Goal: Task Accomplishment & Management: Complete application form

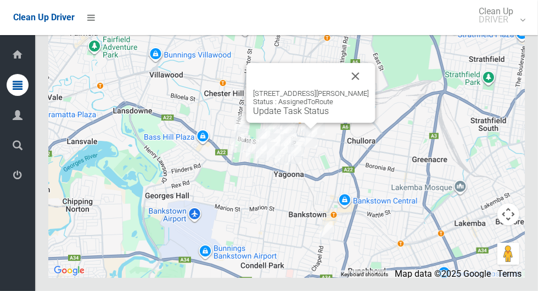
scroll to position [6468, 0]
click at [360, 89] on button "Close" at bounding box center [356, 76] width 26 height 26
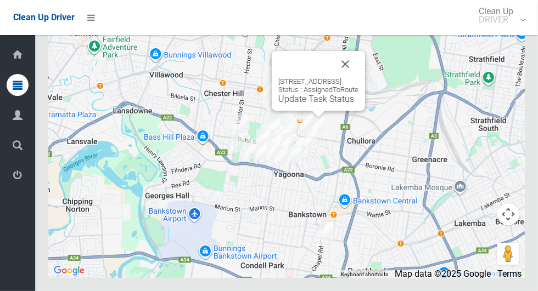
click at [320, 104] on link "Update Task Status" at bounding box center [316, 99] width 76 height 10
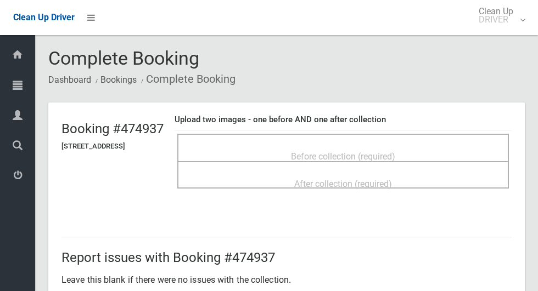
click at [356, 155] on span "Before collection (required)" at bounding box center [343, 157] width 104 height 10
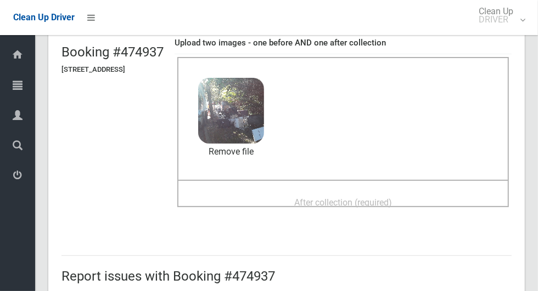
scroll to position [77, 0]
click at [437, 199] on div "After collection (required)" at bounding box center [342, 202] width 307 height 20
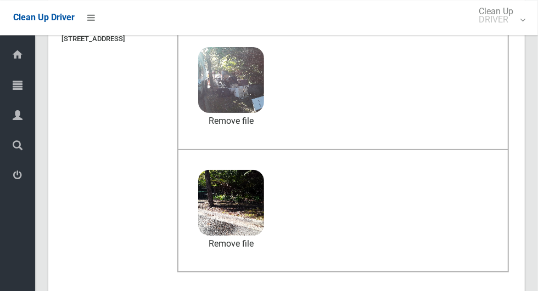
scroll to position [567, 0]
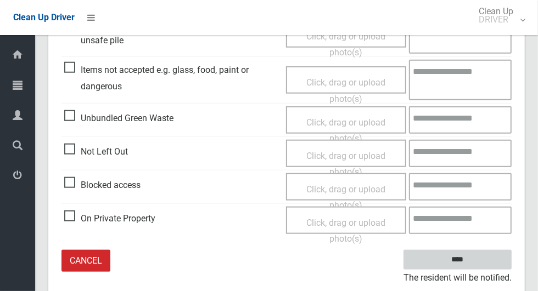
click at [464, 260] on input "****" at bounding box center [457, 260] width 108 height 20
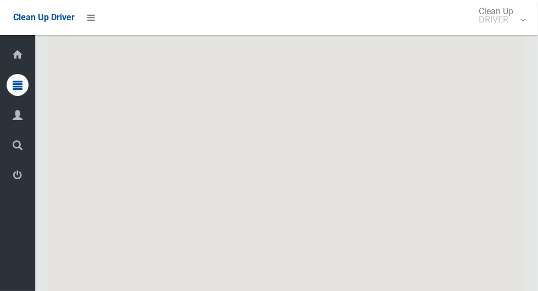
scroll to position [6338, 0]
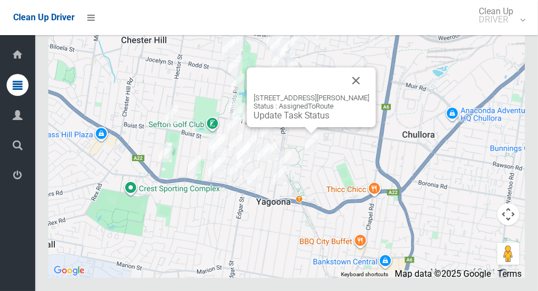
click at [304, 121] on link "Update Task Status" at bounding box center [292, 115] width 76 height 10
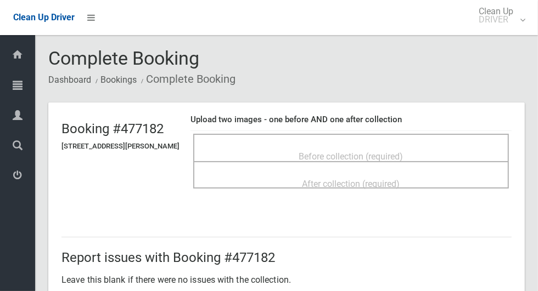
click at [360, 158] on span "Before collection (required)" at bounding box center [351, 157] width 104 height 10
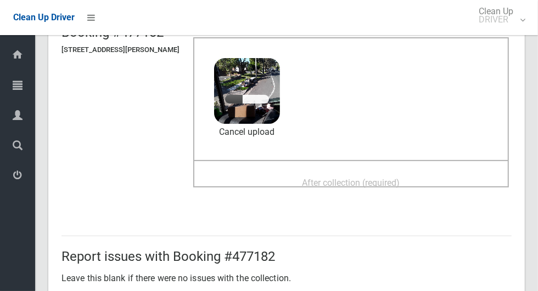
scroll to position [96, 0]
click at [363, 183] on span "After collection (required)" at bounding box center [351, 183] width 98 height 10
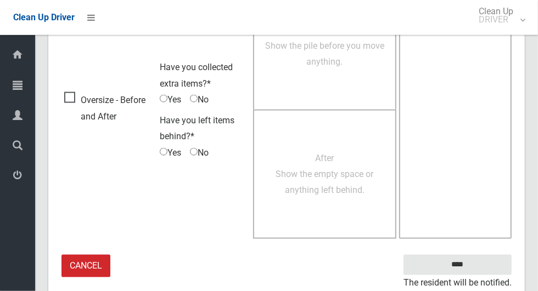
scroll to position [898, 0]
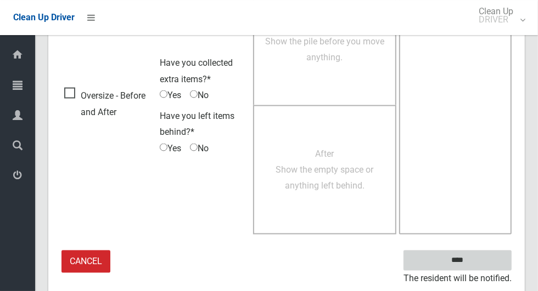
click at [476, 263] on input "****" at bounding box center [457, 261] width 108 height 20
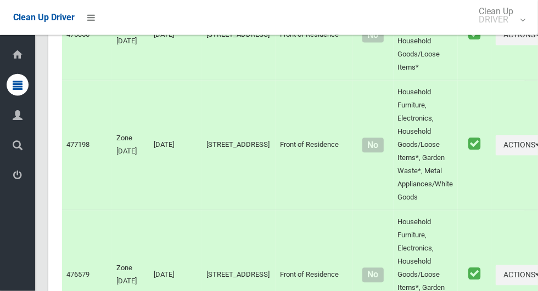
scroll to position [6338, 0]
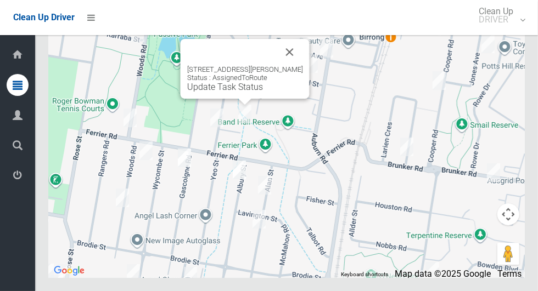
click at [294, 65] on button "Close" at bounding box center [290, 52] width 26 height 26
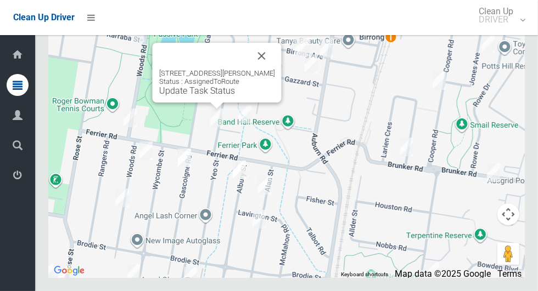
click at [275, 69] on button "Close" at bounding box center [262, 56] width 26 height 26
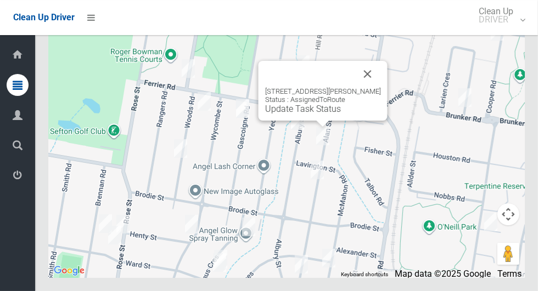
click at [369, 87] on button "Close" at bounding box center [368, 74] width 26 height 26
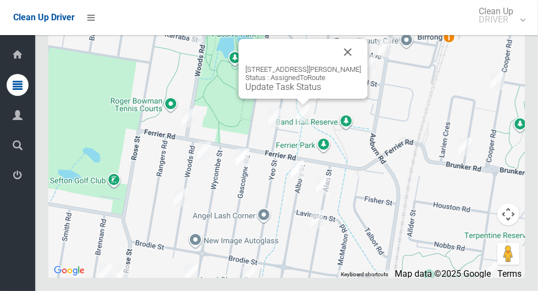
click at [351, 65] on button "Close" at bounding box center [348, 52] width 26 height 26
click at [347, 65] on button "Close" at bounding box center [348, 52] width 26 height 26
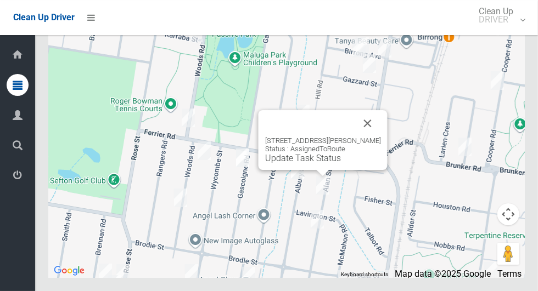
click at [381, 137] on button "Close" at bounding box center [368, 123] width 26 height 26
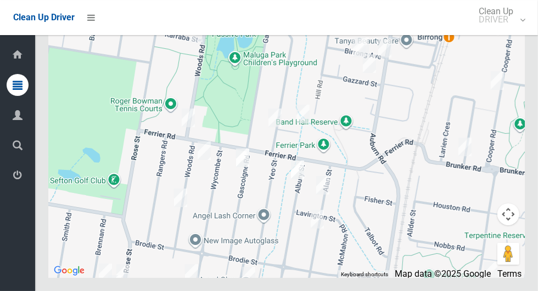
click at [373, 158] on div at bounding box center [286, 141] width 476 height 274
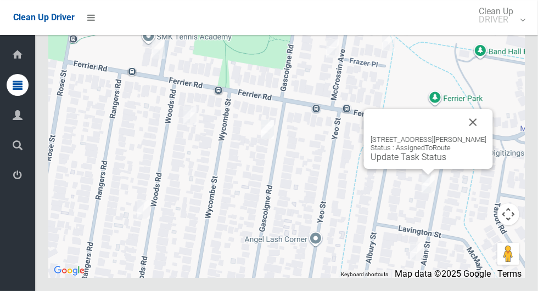
click at [416, 162] on link "Update Task Status" at bounding box center [409, 157] width 76 height 10
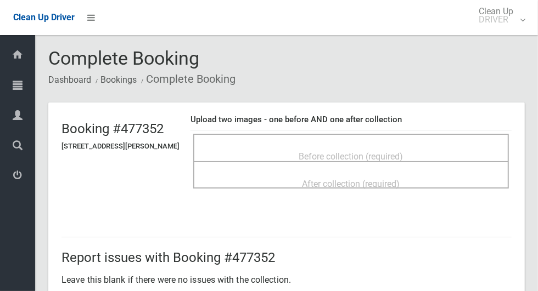
click at [336, 154] on span "Before collection (required)" at bounding box center [351, 157] width 104 height 10
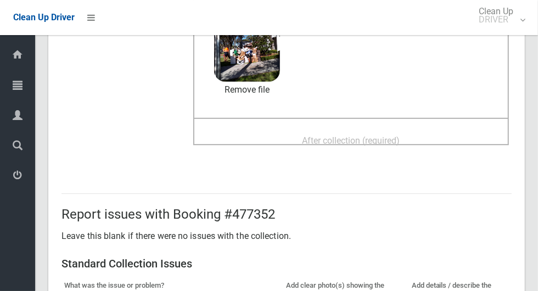
scroll to position [138, 0]
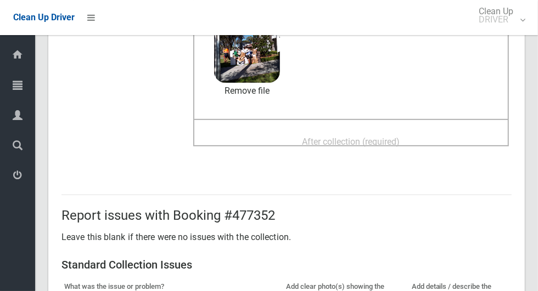
click at [376, 137] on span "After collection (required)" at bounding box center [351, 142] width 98 height 10
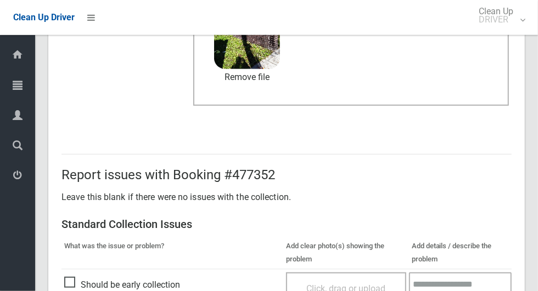
scroll to position [898, 0]
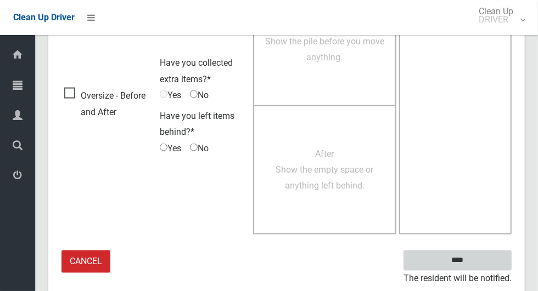
click at [479, 262] on input "****" at bounding box center [457, 261] width 108 height 20
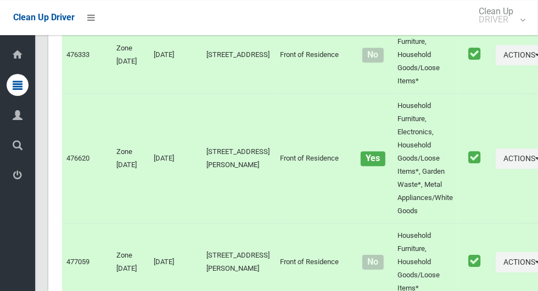
scroll to position [6338, 0]
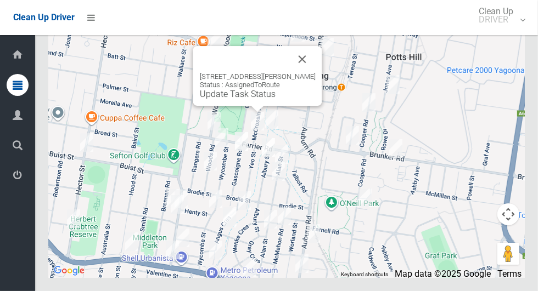
click at [315, 72] on button "Close" at bounding box center [302, 59] width 26 height 26
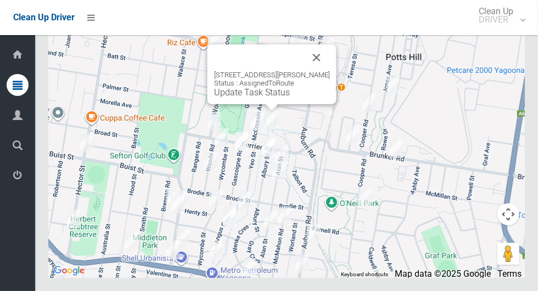
click at [265, 104] on div "5 Frazer Place, BIRRONG NSW 2143 Status : AssignedToRoute Update Task Status" at bounding box center [271, 74] width 129 height 60
click at [268, 98] on link "Update Task Status" at bounding box center [252, 92] width 76 height 10
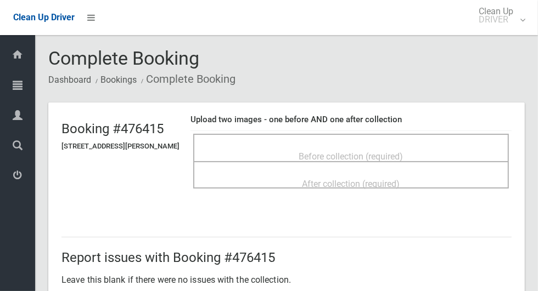
click at [366, 152] on span "Before collection (required)" at bounding box center [351, 157] width 104 height 10
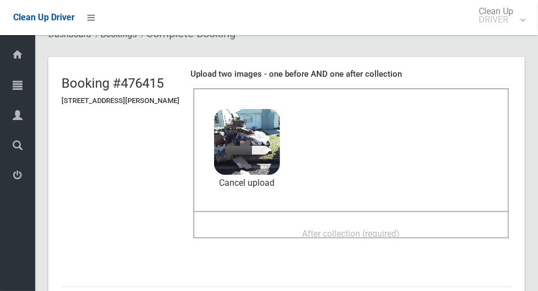
scroll to position [45, 0]
click at [399, 229] on span "After collection (required)" at bounding box center [351, 234] width 98 height 10
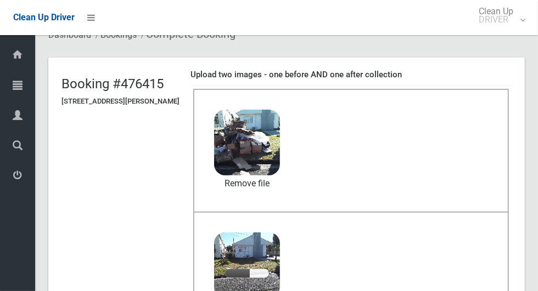
click at [261, 291] on div "After collection (required) 4.7 MB 2025-08-1209.51.021495021789470812025.jpg Ch…" at bounding box center [351, 274] width 316 height 124
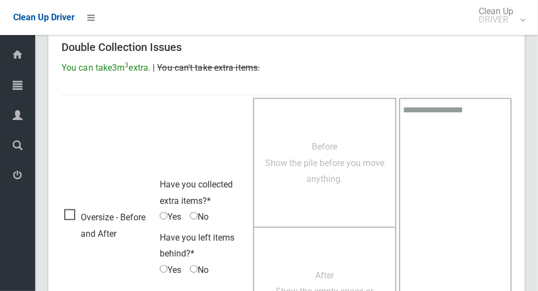
scroll to position [898, 0]
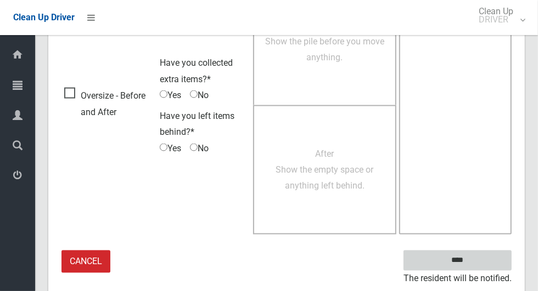
click at [476, 265] on input "****" at bounding box center [457, 261] width 108 height 20
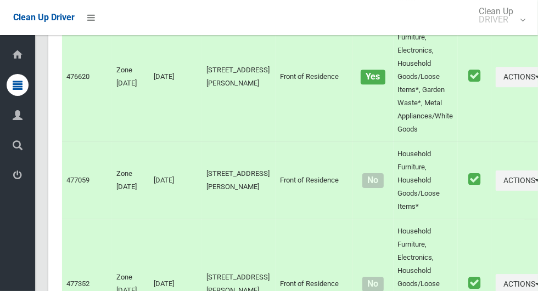
scroll to position [6338, 0]
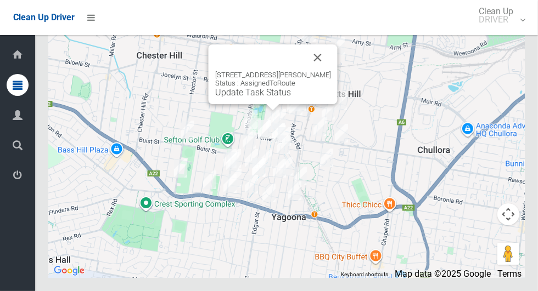
click at [255, 98] on link "Update Task Status" at bounding box center [253, 92] width 76 height 10
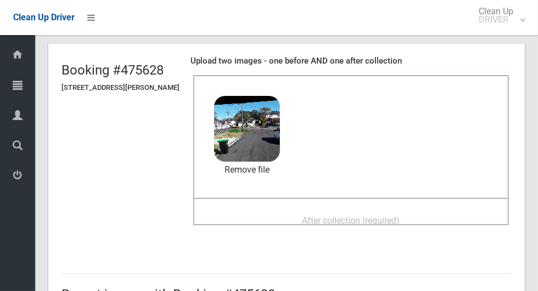
scroll to position [60, 0]
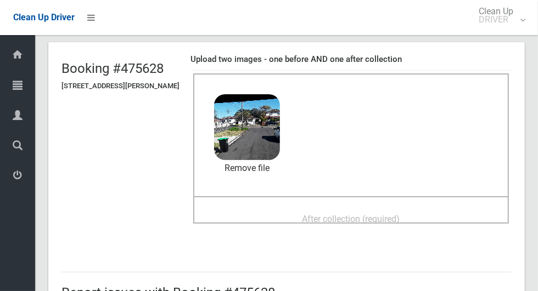
click at [388, 217] on span "After collection (required)" at bounding box center [351, 219] width 98 height 10
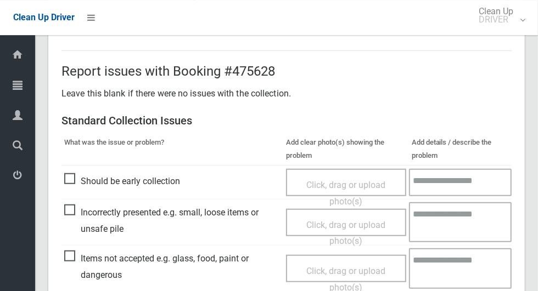
scroll to position [898, 0]
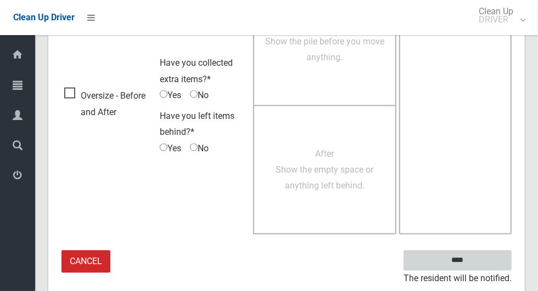
click at [476, 260] on input "****" at bounding box center [457, 261] width 108 height 20
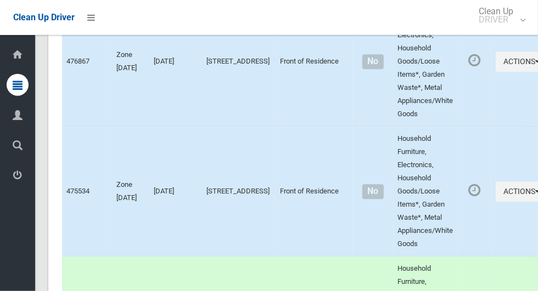
scroll to position [5758, 0]
click at [536, 196] on icon "button" at bounding box center [538, 192] width 4 height 8
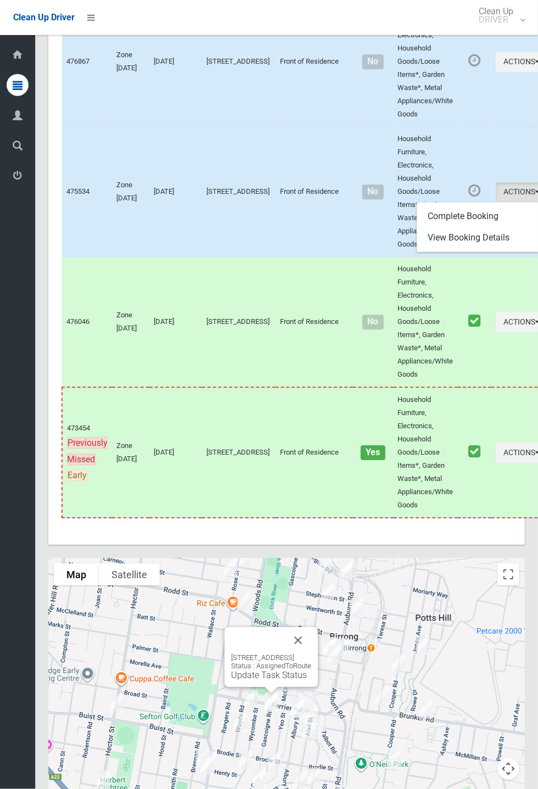
click at [3, 291] on div "Dashboard Tasks All Tasks Todays Tasks Overdue Tasks Complete Tasks Profile Sea…" at bounding box center [17, 412] width 35 height 754
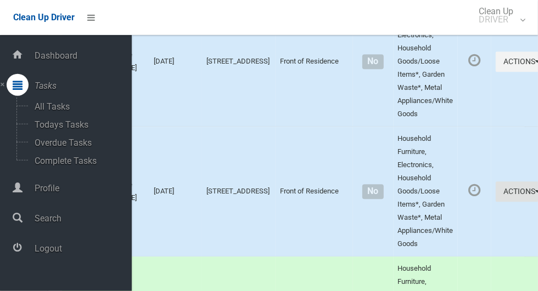
click at [536, 196] on icon "button" at bounding box center [538, 192] width 4 height 8
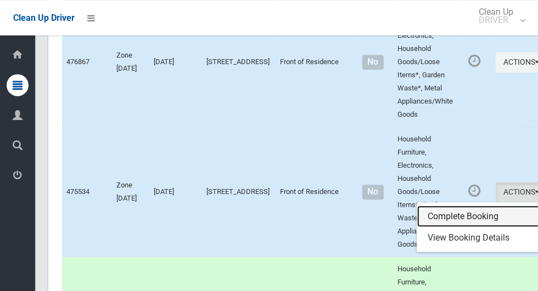
click at [454, 228] on link "Complete Booking" at bounding box center [482, 217] width 131 height 22
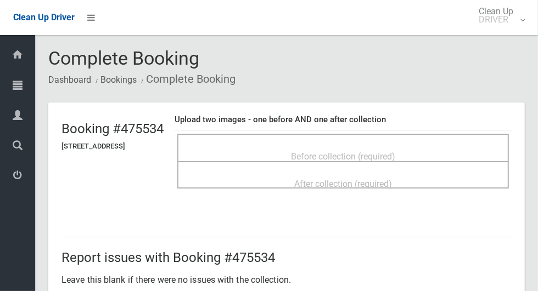
click at [394, 155] on span "Before collection (required)" at bounding box center [343, 157] width 104 height 10
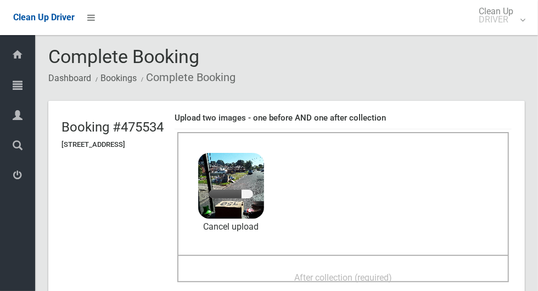
scroll to position [16, 0]
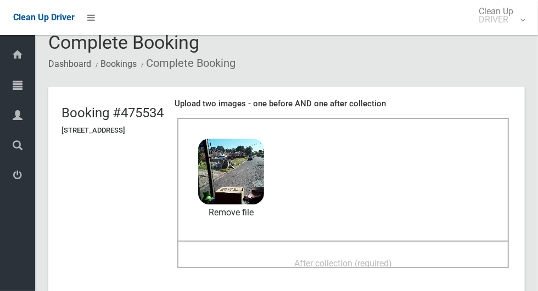
click at [392, 259] on span "After collection (required)" at bounding box center [343, 264] width 98 height 10
click at [389, 259] on span "After collection (required)" at bounding box center [343, 264] width 98 height 10
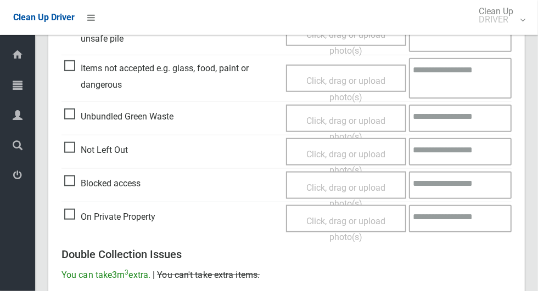
scroll to position [898, 0]
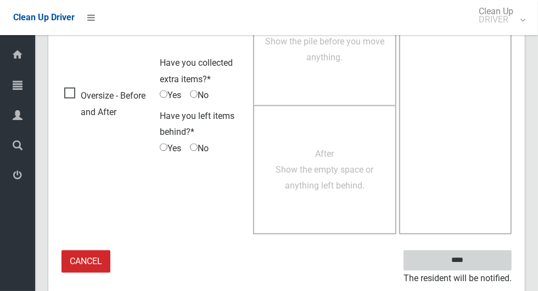
click at [476, 265] on input "****" at bounding box center [457, 261] width 108 height 20
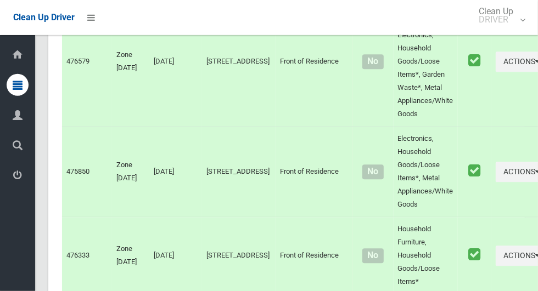
scroll to position [6338, 0]
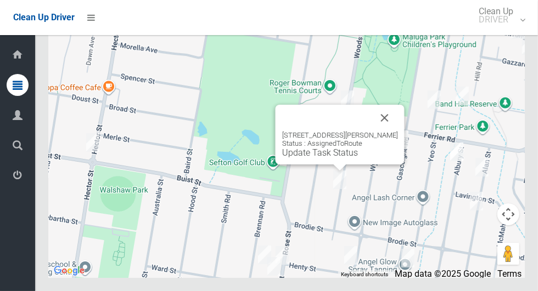
click at [394, 131] on button "Close" at bounding box center [385, 118] width 26 height 26
click at [317, 158] on link "Update Task Status" at bounding box center [320, 153] width 76 height 10
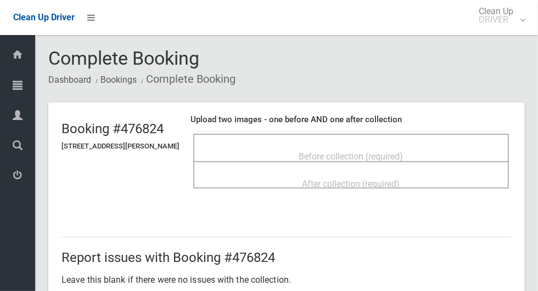
click at [403, 152] on span "Before collection (required)" at bounding box center [351, 157] width 104 height 10
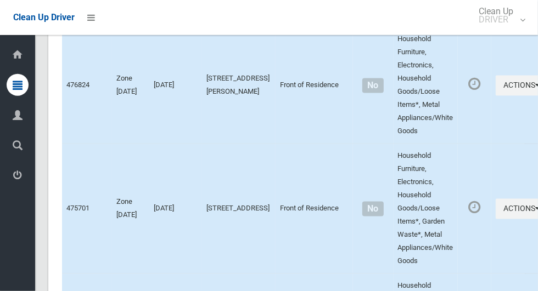
scroll to position [5390, 0]
click at [536, 90] on icon "button" at bounding box center [538, 86] width 4 height 8
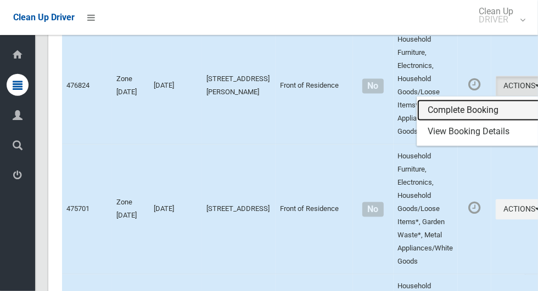
click at [450, 122] on link "Complete Booking" at bounding box center [482, 111] width 131 height 22
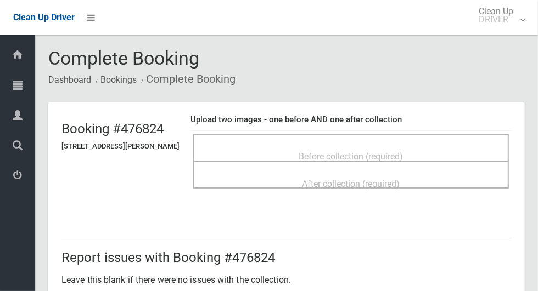
click at [366, 152] on span "Before collection (required)" at bounding box center [351, 157] width 104 height 10
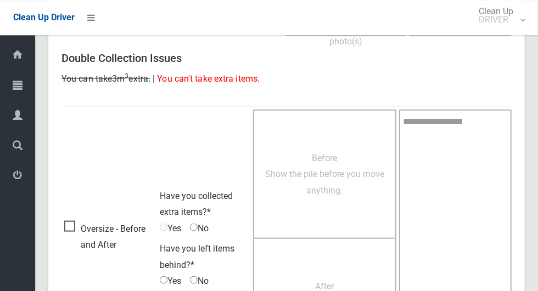
scroll to position [674, 0]
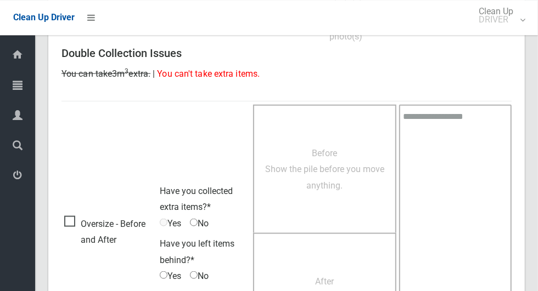
click at [69, 216] on span "Oversize - Before and After" at bounding box center [109, 232] width 90 height 32
click at [335, 179] on span "Before Show the pile before you move anything." at bounding box center [324, 169] width 119 height 43
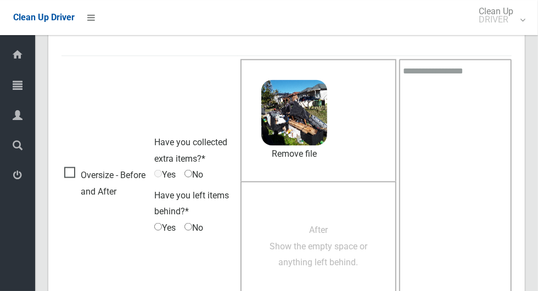
scroll to position [718, 0]
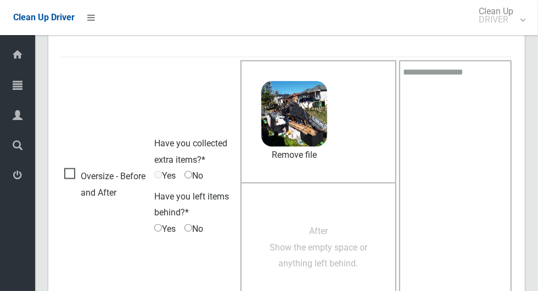
click at [327, 250] on span "After Show the empty space or anything left behind." at bounding box center [319, 247] width 98 height 43
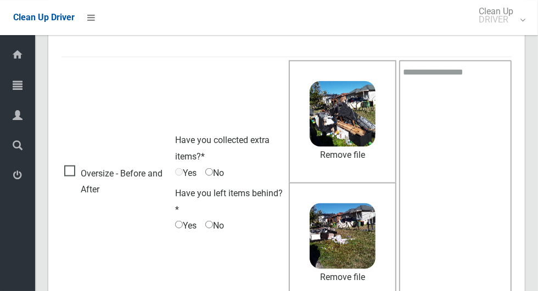
click at [184, 222] on span "Yes" at bounding box center [185, 226] width 21 height 16
click at [183, 228] on span "Yes" at bounding box center [185, 226] width 21 height 16
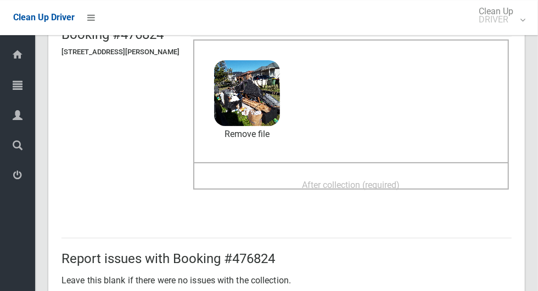
scroll to position [94, 0]
click at [346, 184] on span "After collection (required)" at bounding box center [351, 186] width 98 height 10
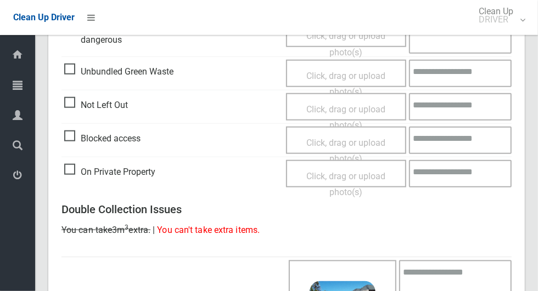
scroll to position [886, 0]
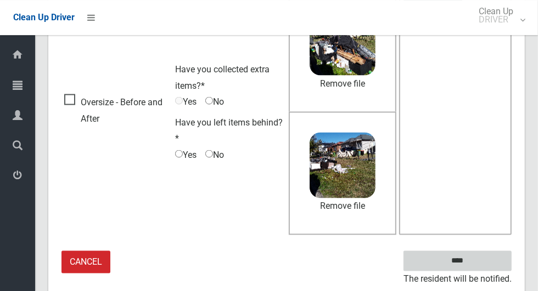
click at [461, 259] on input "****" at bounding box center [457, 261] width 108 height 20
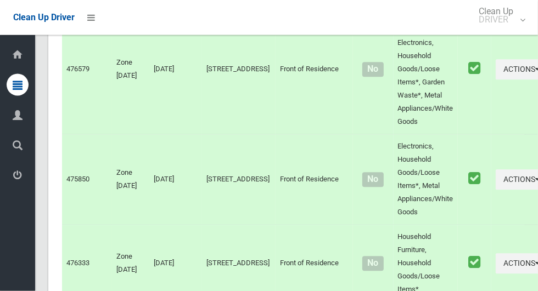
scroll to position [6338, 0]
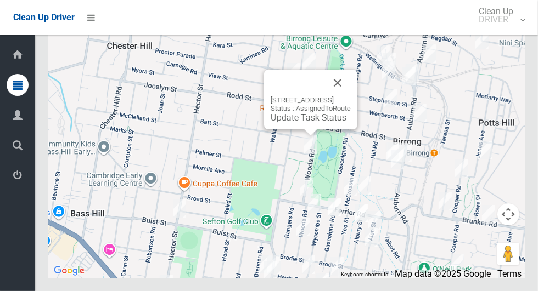
click at [313, 123] on link "Update Task Status" at bounding box center [309, 118] width 76 height 10
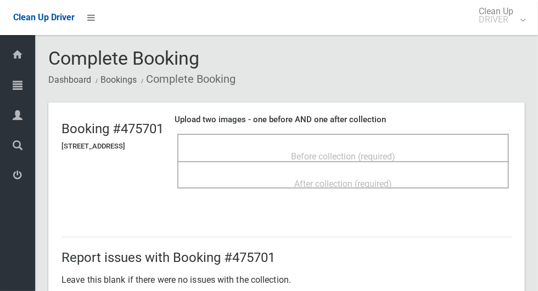
click at [352, 152] on span "Before collection (required)" at bounding box center [343, 157] width 104 height 10
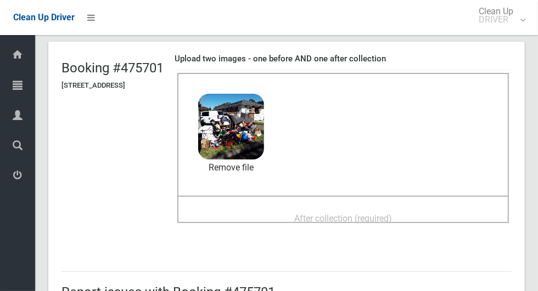
scroll to position [65, 0]
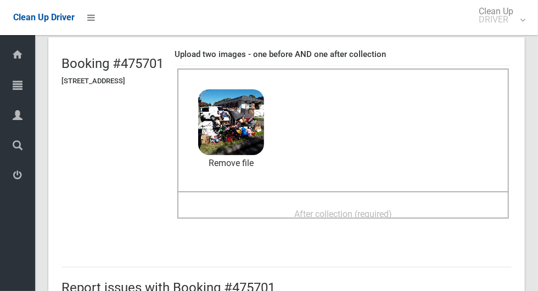
click at [364, 209] on span "After collection (required)" at bounding box center [343, 214] width 98 height 10
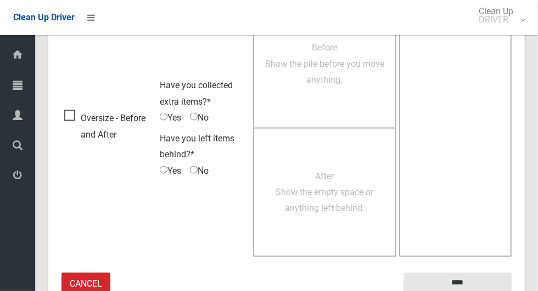
scroll to position [878, 0]
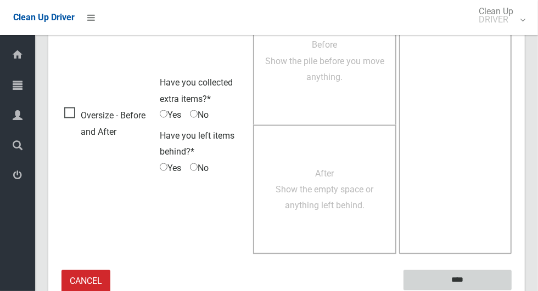
click at [461, 279] on input "****" at bounding box center [457, 281] width 108 height 20
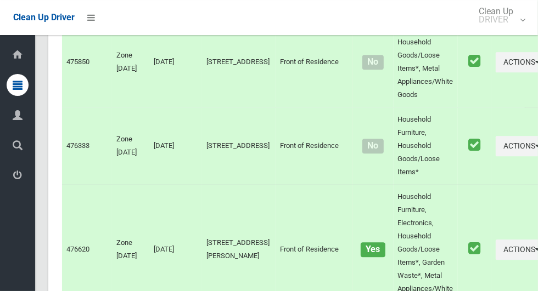
scroll to position [6338, 0]
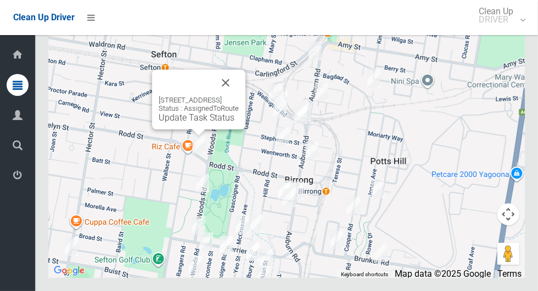
click at [239, 96] on button "Close" at bounding box center [225, 83] width 26 height 26
click at [209, 130] on div "153 Rodd Street, SEFTON NSW 2162 Status : AssignedToRoute Update Task Status" at bounding box center [198, 100] width 93 height 60
click at [193, 130] on div "153 Rodd Street, SEFTON NSW 2162 Status : AssignedToRoute Update Task Status" at bounding box center [198, 100] width 93 height 60
click at [194, 123] on link "Update Task Status" at bounding box center [197, 118] width 76 height 10
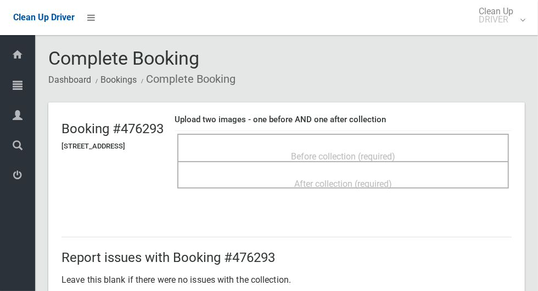
click at [321, 152] on span "Before collection (required)" at bounding box center [343, 157] width 104 height 10
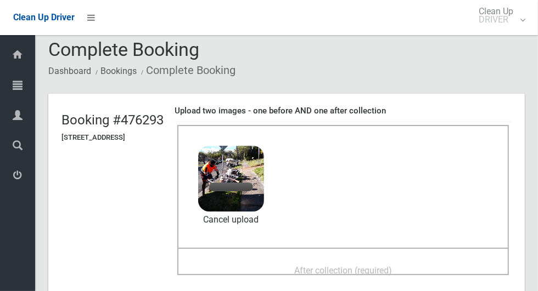
scroll to position [34, 0]
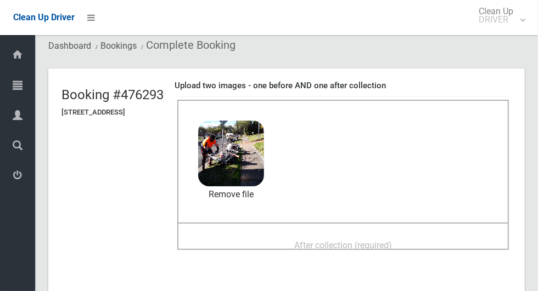
click at [373, 240] on span "After collection (required)" at bounding box center [343, 245] width 98 height 10
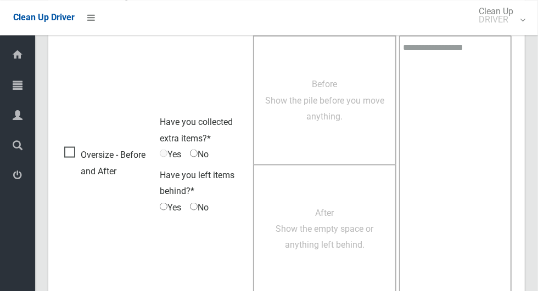
scroll to position [898, 0]
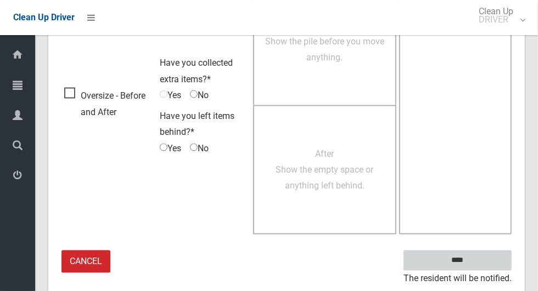
click at [476, 266] on input "****" at bounding box center [457, 261] width 108 height 20
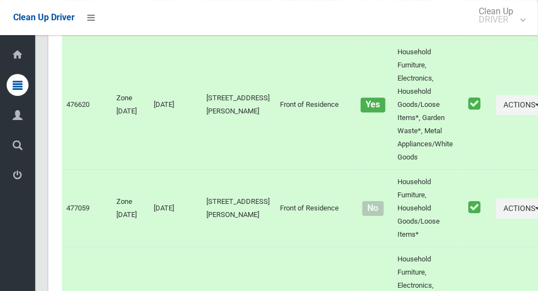
scroll to position [6338, 0]
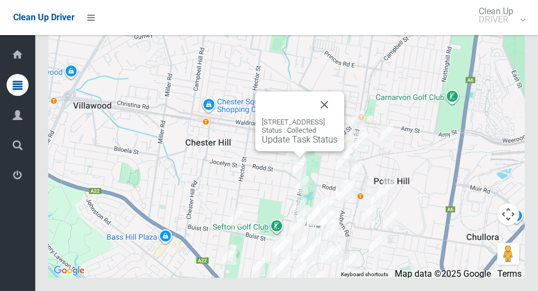
click at [338, 118] on button "Close" at bounding box center [324, 105] width 26 height 26
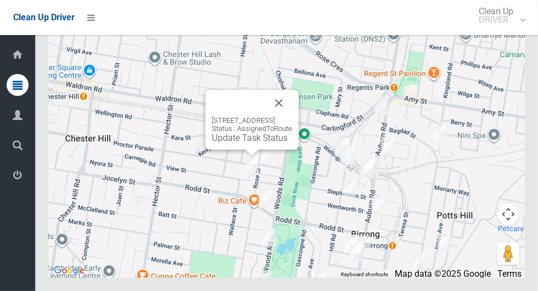
click at [256, 150] on div "2A View Street, SEFTON NSW 2162 Status : AssignedToRoute Update Task Status" at bounding box center [251, 120] width 93 height 60
click at [259, 143] on link "Update Task Status" at bounding box center [250, 138] width 76 height 10
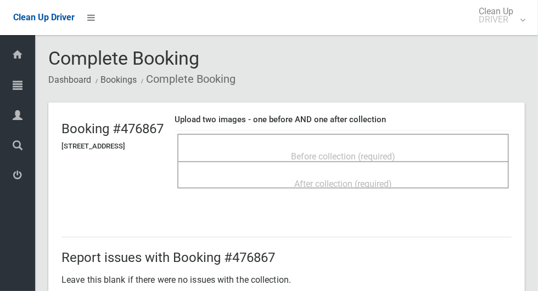
click at [295, 152] on span "Before collection (required)" at bounding box center [343, 157] width 104 height 10
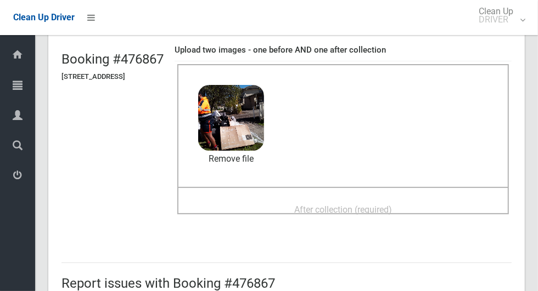
scroll to position [70, 0]
click at [350, 213] on span "After collection (required)" at bounding box center [343, 209] width 98 height 10
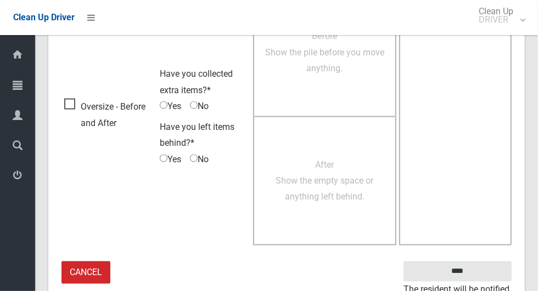
scroll to position [898, 0]
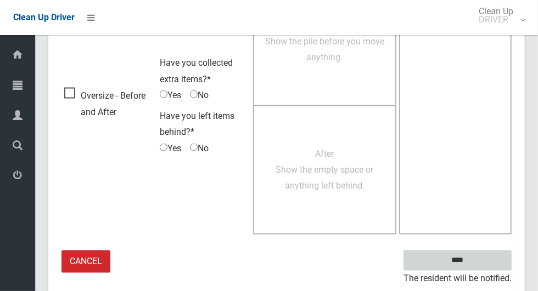
click at [476, 267] on input "****" at bounding box center [457, 261] width 108 height 20
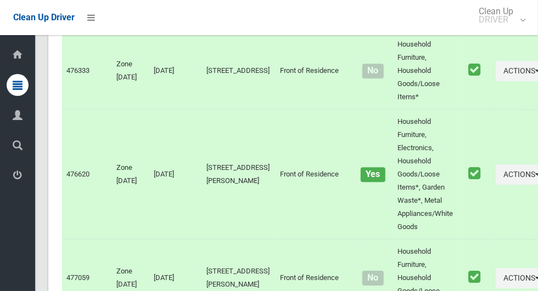
scroll to position [6338, 0]
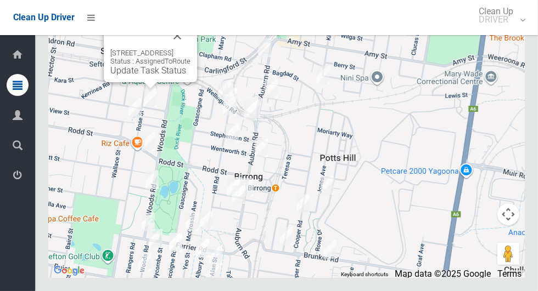
click at [143, 76] on link "Update Task Status" at bounding box center [148, 70] width 76 height 10
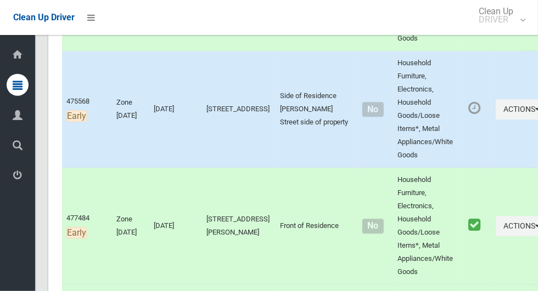
scroll to position [1277, 0]
click at [536, 114] on icon "button" at bounding box center [538, 110] width 4 height 8
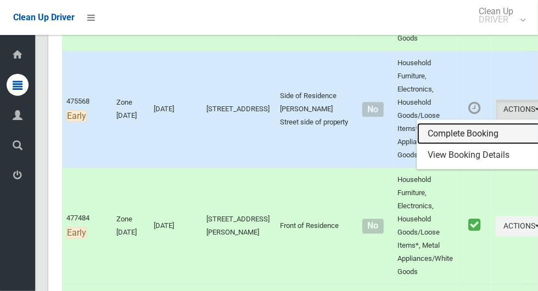
click at [453, 145] on link "Complete Booking" at bounding box center [482, 135] width 131 height 22
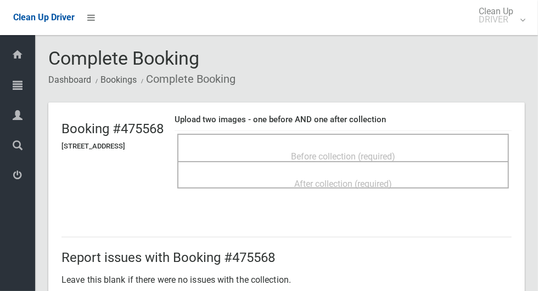
click at [395, 157] on span "Before collection (required)" at bounding box center [343, 157] width 104 height 10
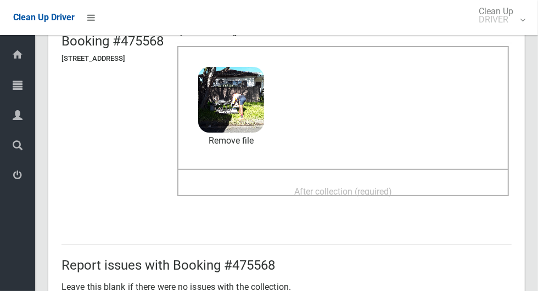
scroll to position [89, 0]
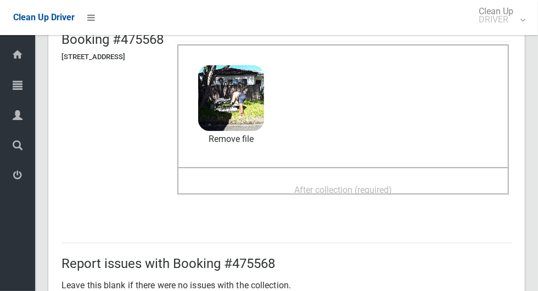
click at [387, 187] on span "After collection (required)" at bounding box center [343, 190] width 98 height 10
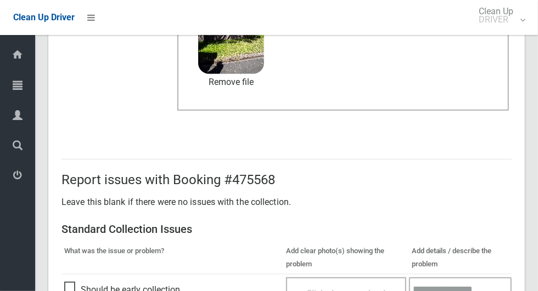
scroll to position [898, 0]
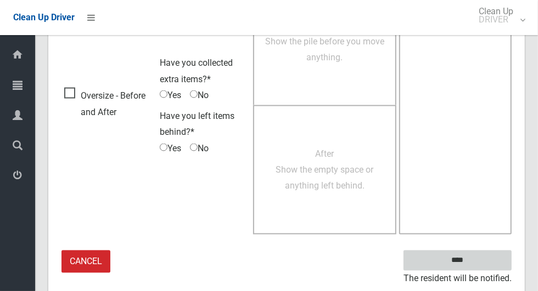
click at [462, 258] on input "****" at bounding box center [457, 261] width 108 height 20
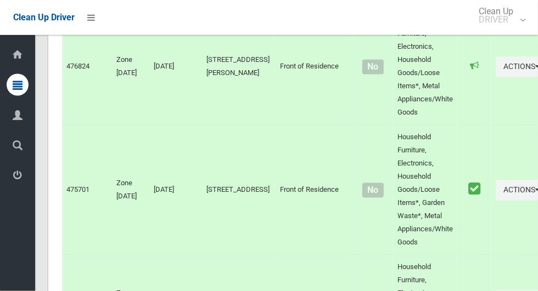
scroll to position [6338, 0]
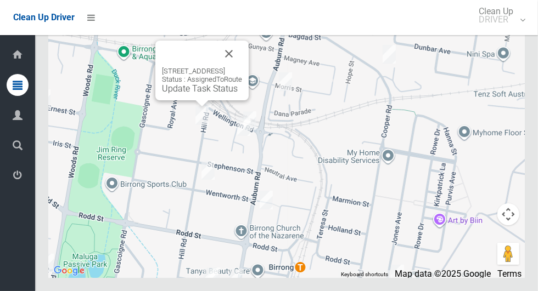
click at [242, 67] on button "Close" at bounding box center [229, 54] width 26 height 26
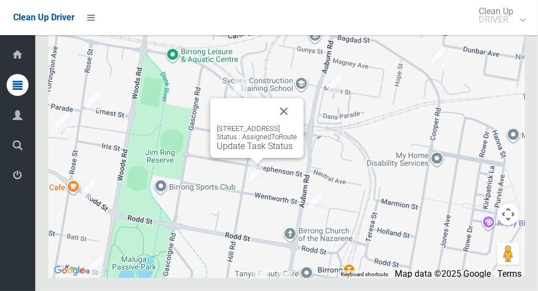
click at [295, 125] on button "Close" at bounding box center [284, 111] width 26 height 26
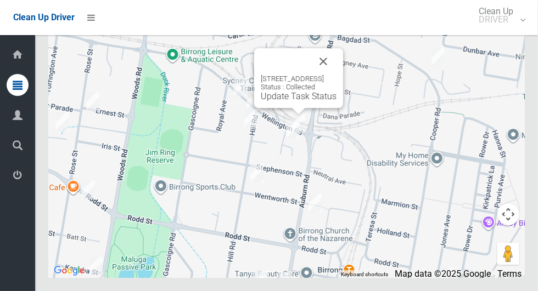
click at [336, 75] on button "Close" at bounding box center [323, 61] width 26 height 26
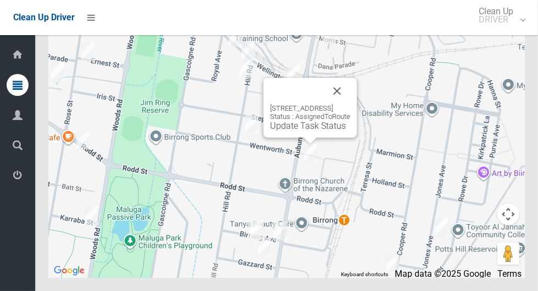
click at [350, 104] on button "Close" at bounding box center [337, 91] width 26 height 26
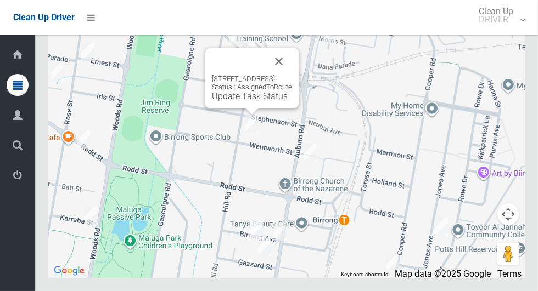
click at [292, 75] on button "Close" at bounding box center [279, 61] width 26 height 26
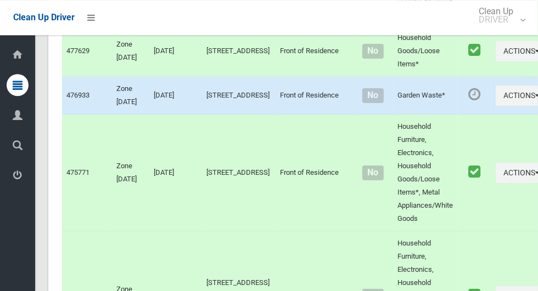
scroll to position [1966, 0]
click at [496, 105] on button "Actions" at bounding box center [522, 95] width 53 height 20
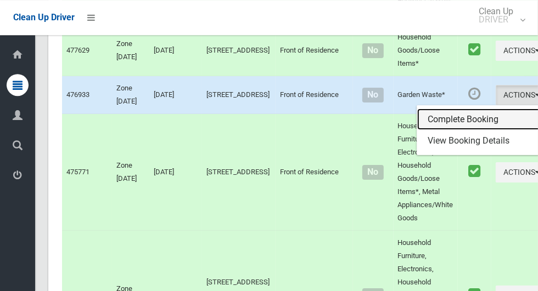
click at [442, 131] on link "Complete Booking" at bounding box center [482, 120] width 131 height 22
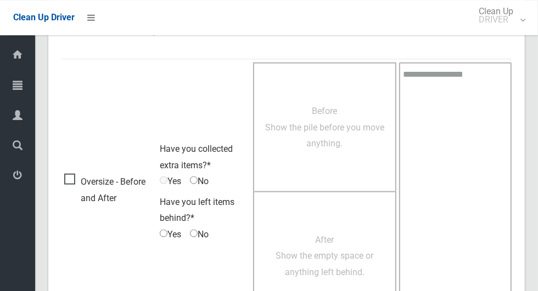
scroll to position [621, 0]
click at [65, 178] on span "Oversize - Before and After" at bounding box center [109, 189] width 90 height 32
click at [319, 135] on span "Before Show the pile before you move anything." at bounding box center [324, 126] width 119 height 43
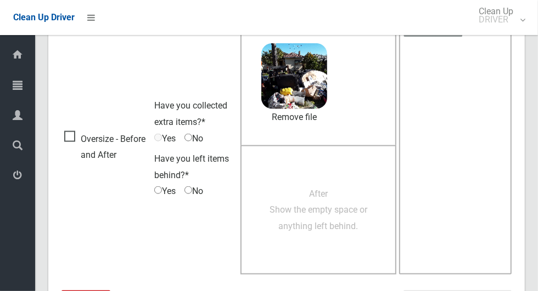
scroll to position [660, 0]
click at [316, 207] on span "After Show the empty space or anything left behind." at bounding box center [319, 210] width 98 height 43
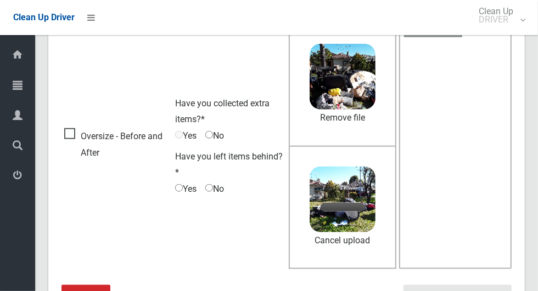
scroll to position [572, 0]
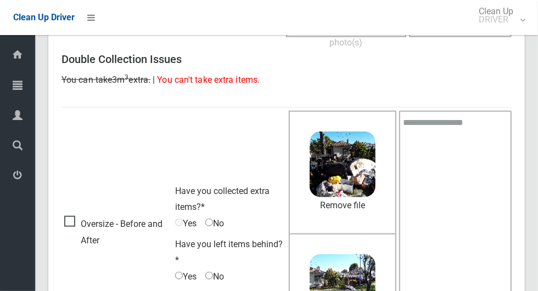
click at [445, 146] on textarea at bounding box center [455, 234] width 113 height 246
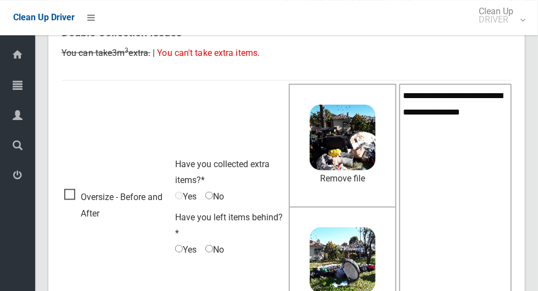
scroll to position [727, 0]
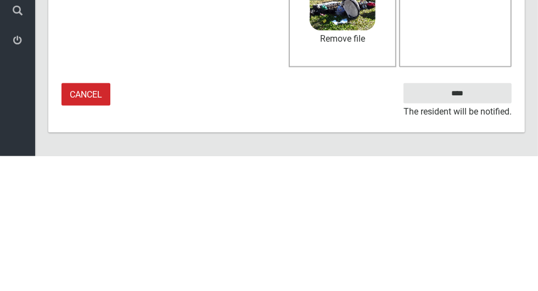
type textarea "**********"
click at [476, 239] on input "****" at bounding box center [457, 228] width 108 height 20
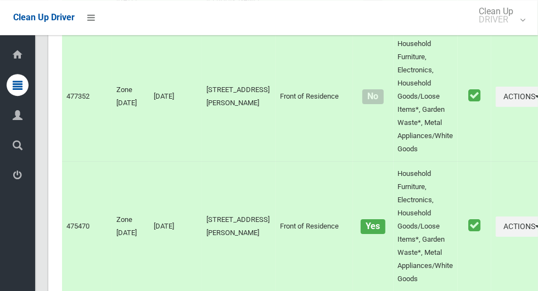
scroll to position [6338, 0]
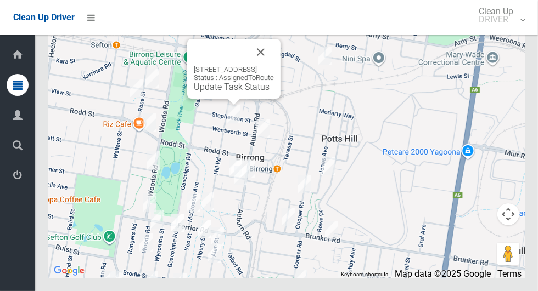
click at [240, 92] on link "Update Task Status" at bounding box center [232, 87] width 76 height 10
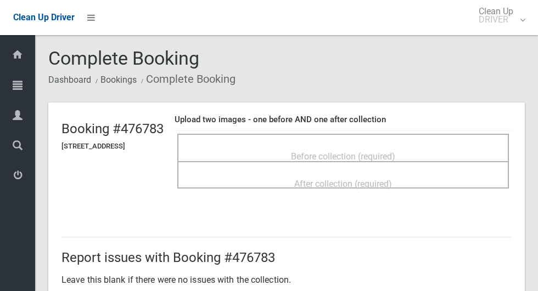
click at [337, 152] on span "Before collection (required)" at bounding box center [343, 157] width 104 height 10
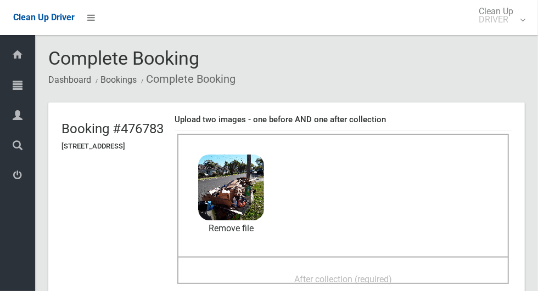
scroll to position [76, 0]
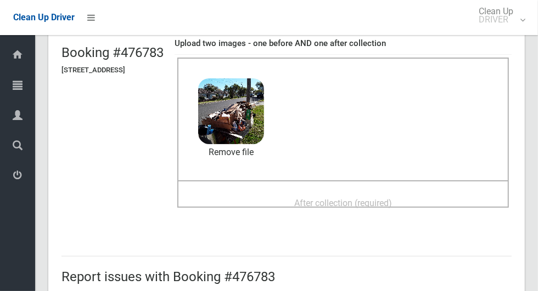
click at [408, 193] on div "After collection (required)" at bounding box center [342, 203] width 307 height 20
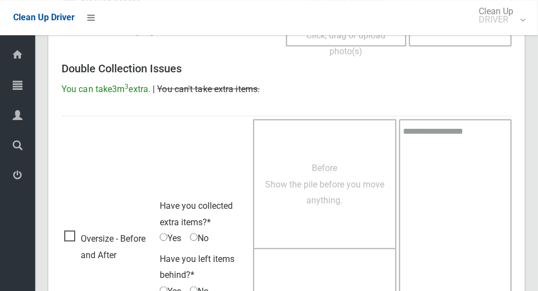
scroll to position [898, 0]
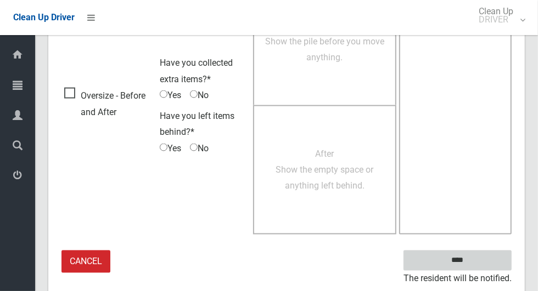
click at [476, 267] on input "****" at bounding box center [457, 261] width 108 height 20
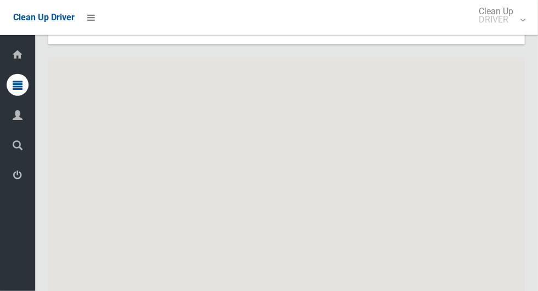
scroll to position [6338, 0]
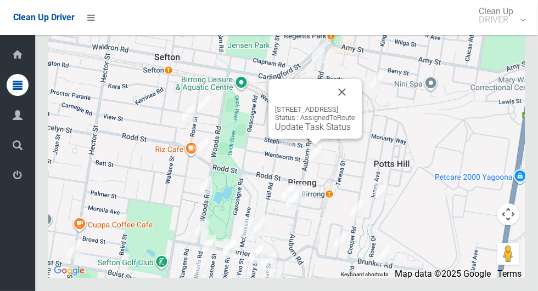
click at [326, 132] on link "Update Task Status" at bounding box center [313, 127] width 76 height 10
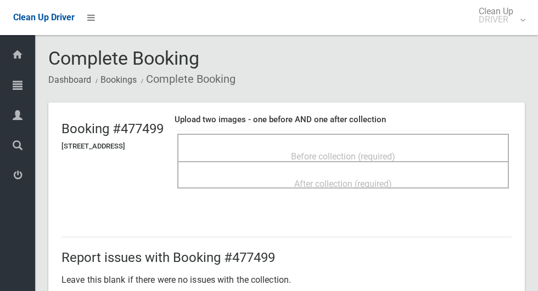
click at [320, 152] on span "Before collection (required)" at bounding box center [343, 157] width 104 height 10
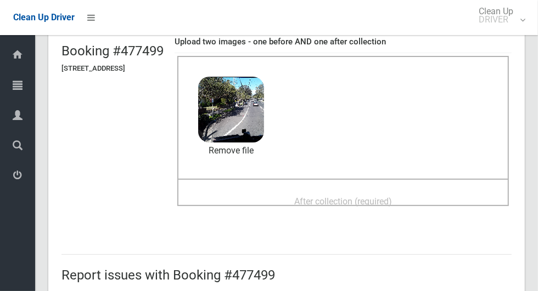
scroll to position [84, 0]
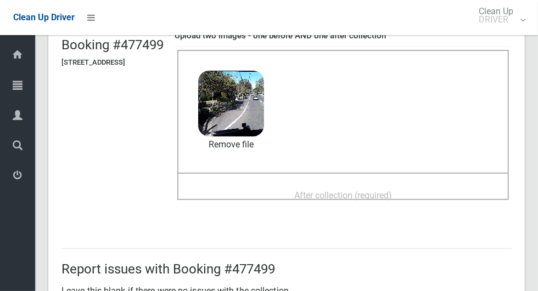
click at [364, 197] on span "After collection (required)" at bounding box center [343, 195] width 98 height 10
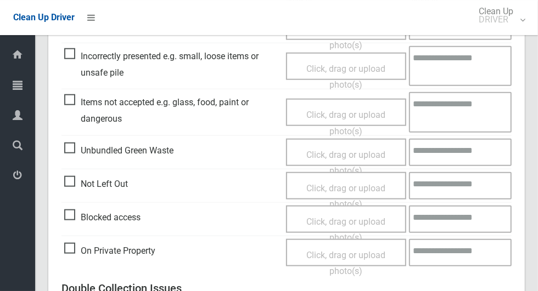
scroll to position [898, 0]
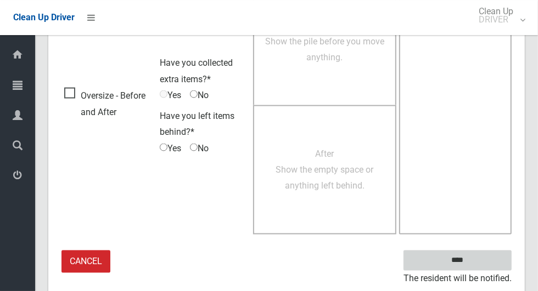
click at [476, 263] on input "****" at bounding box center [457, 261] width 108 height 20
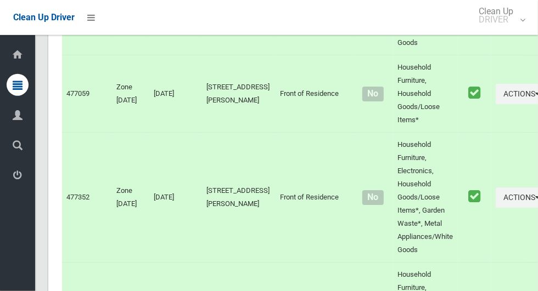
scroll to position [6338, 0]
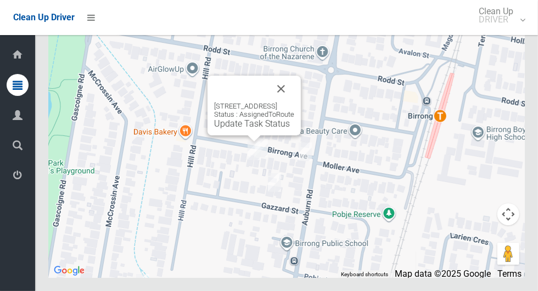
click at [294, 102] on button "Close" at bounding box center [281, 89] width 26 height 26
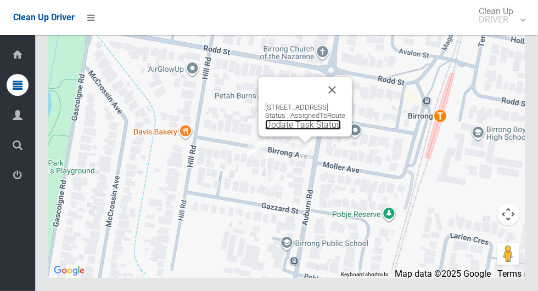
click at [297, 130] on link "Update Task Status" at bounding box center [303, 125] width 76 height 10
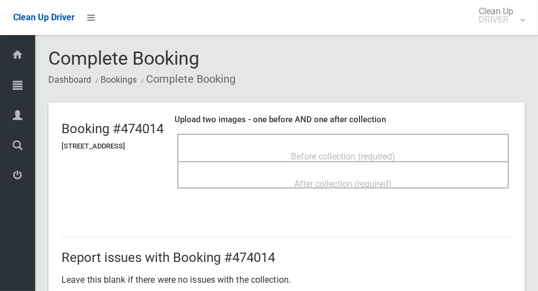
click at [355, 152] on span "Before collection (required)" at bounding box center [343, 157] width 104 height 10
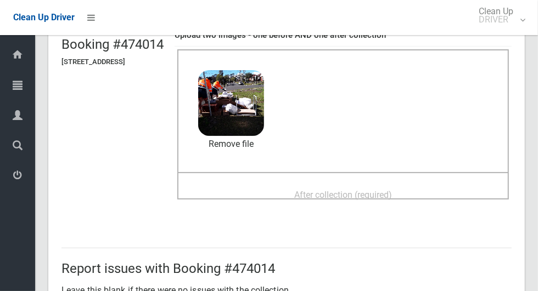
scroll to position [88, 0]
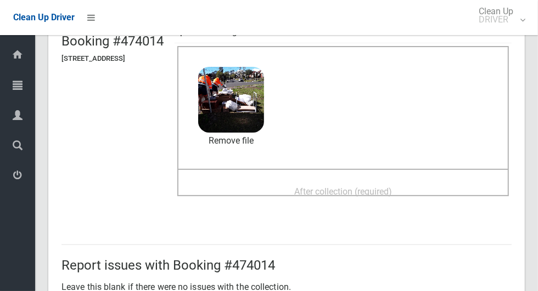
click at [392, 188] on span "After collection (required)" at bounding box center [343, 192] width 98 height 10
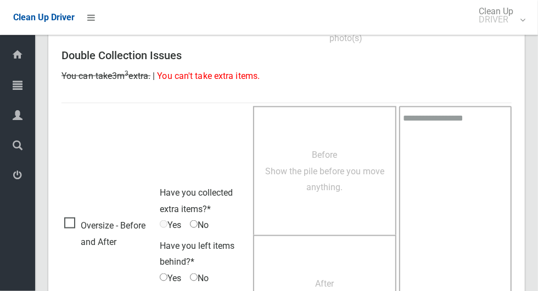
scroll to position [898, 0]
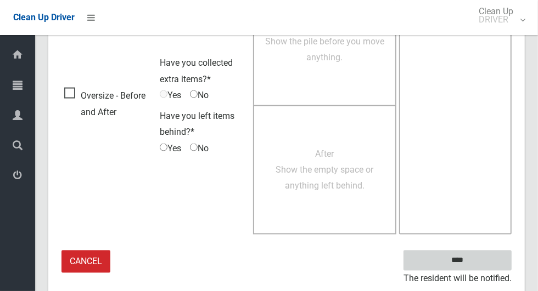
click at [476, 265] on input "****" at bounding box center [457, 261] width 108 height 20
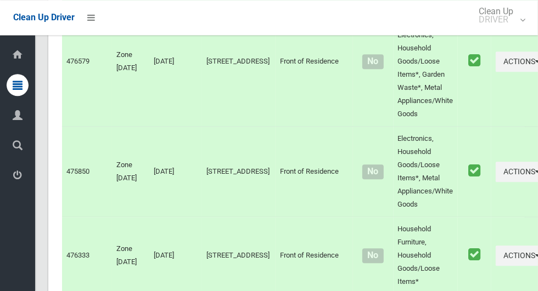
scroll to position [6338, 0]
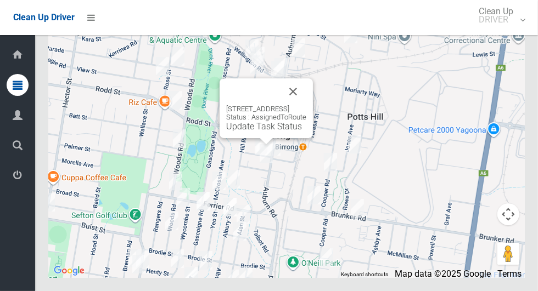
click at [306, 105] on button "Close" at bounding box center [293, 91] width 26 height 26
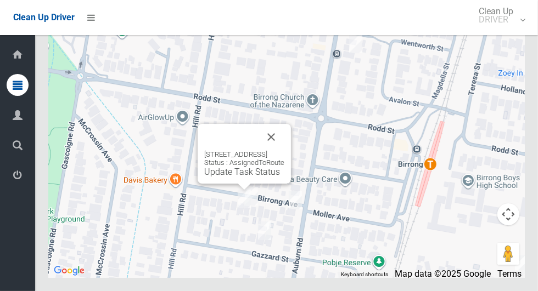
click at [242, 177] on link "Update Task Status" at bounding box center [242, 172] width 76 height 10
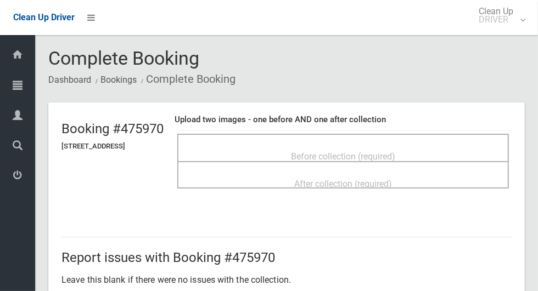
click at [278, 152] on div "Before collection (required)" at bounding box center [342, 156] width 307 height 20
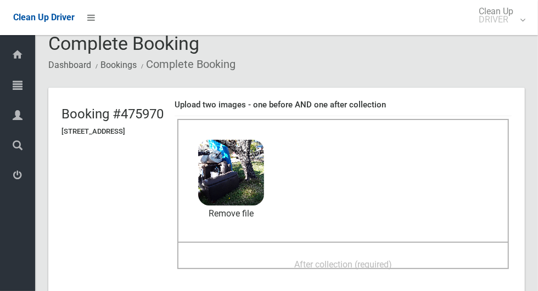
scroll to position [69, 0]
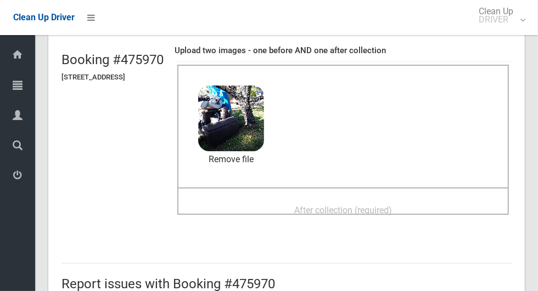
click at [391, 205] on span "After collection (required)" at bounding box center [343, 210] width 98 height 10
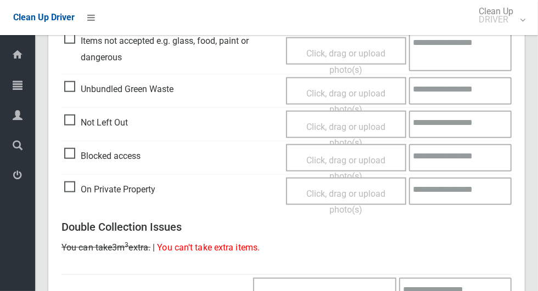
scroll to position [898, 0]
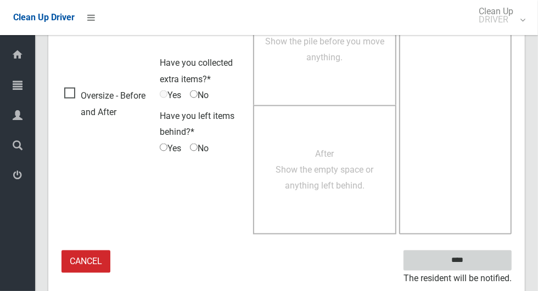
click at [463, 255] on input "****" at bounding box center [457, 261] width 108 height 20
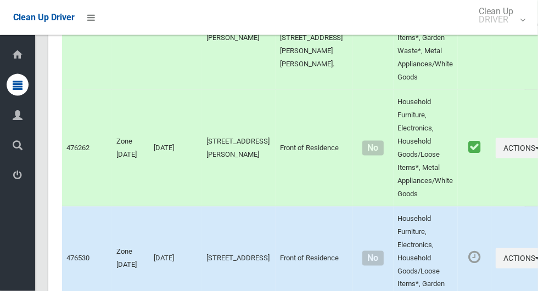
scroll to position [6338, 0]
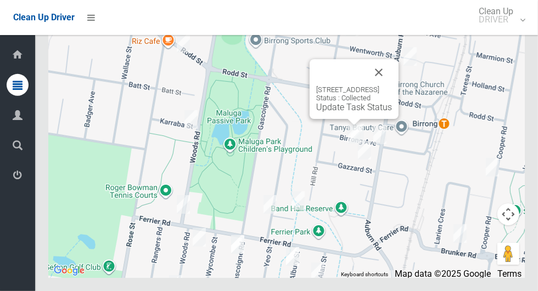
click at [392, 86] on button "Close" at bounding box center [379, 72] width 26 height 26
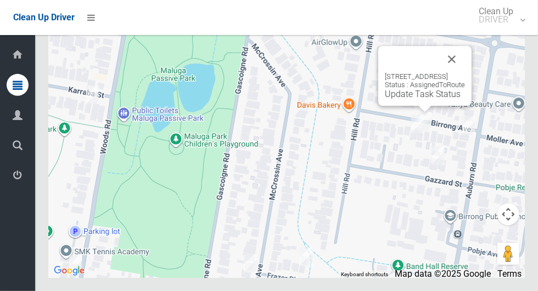
click at [419, 99] on link "Update Task Status" at bounding box center [423, 94] width 76 height 10
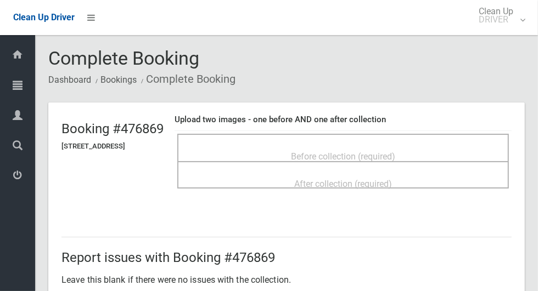
click at [364, 152] on span "Before collection (required)" at bounding box center [343, 157] width 104 height 10
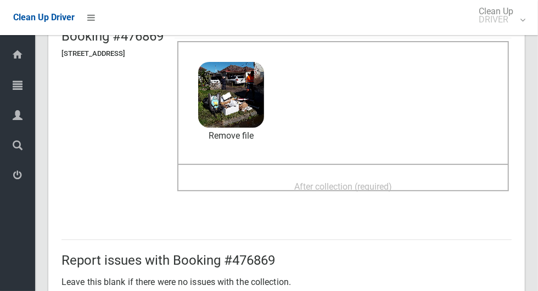
scroll to position [93, 0]
click at [392, 183] on span "After collection (required)" at bounding box center [343, 186] width 98 height 10
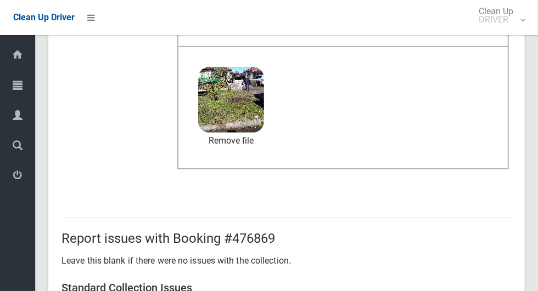
scroll to position [898, 0]
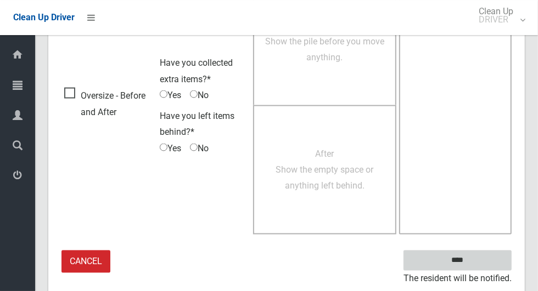
click at [476, 267] on input "****" at bounding box center [457, 261] width 108 height 20
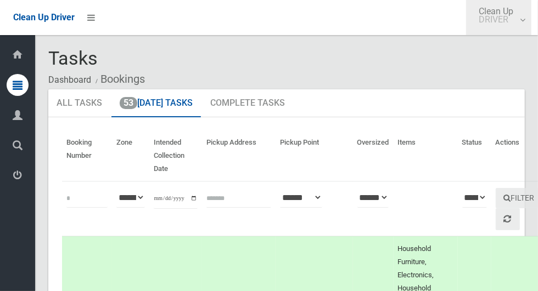
click at [531, 23] on link "Clean Up DRIVER" at bounding box center [498, 17] width 65 height 35
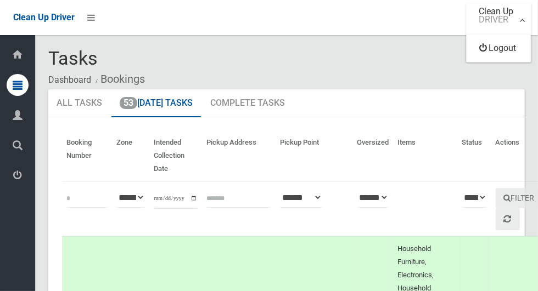
click at [405, 57] on div at bounding box center [269, 145] width 538 height 291
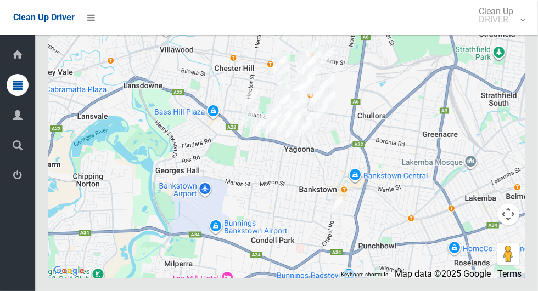
scroll to position [6338, 0]
click at [524, 7] on span "Clean Up DRIVER" at bounding box center [498, 15] width 51 height 16
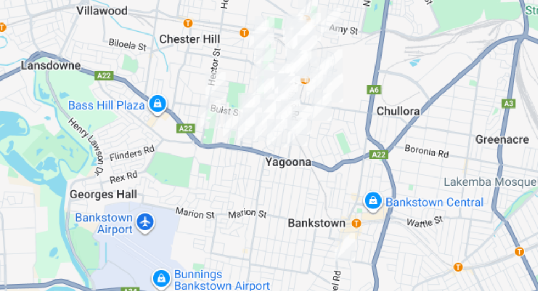
scroll to position [6337, 0]
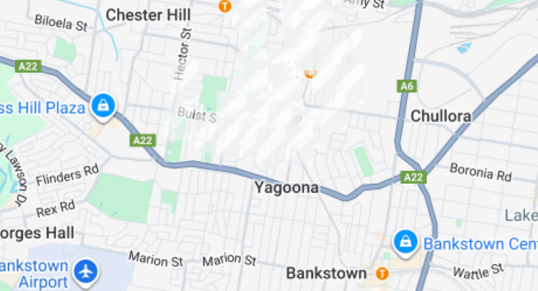
click at [310, 121] on div at bounding box center [269, 145] width 538 height 291
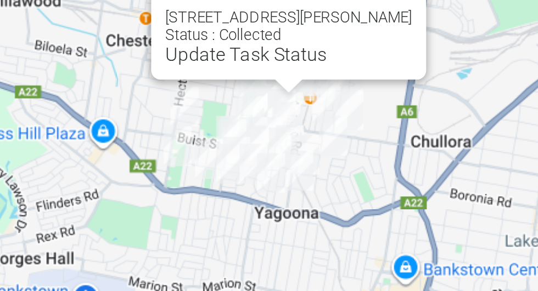
click at [345, 65] on button "Close" at bounding box center [345, 52] width 26 height 26
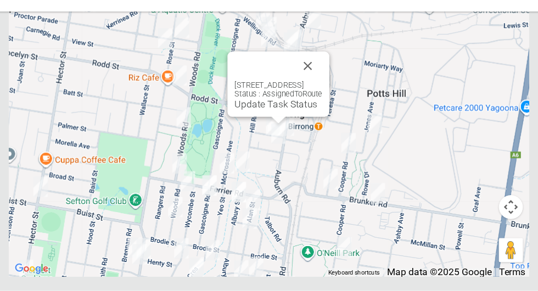
click at [291, 125] on link "Update Task Status" at bounding box center [293, 120] width 76 height 10
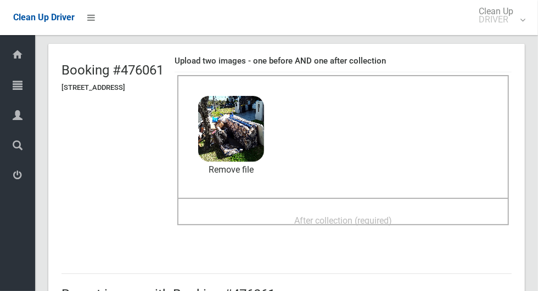
scroll to position [63, 0]
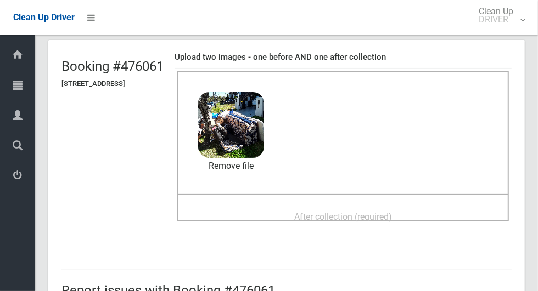
click at [392, 214] on span "After collection (required)" at bounding box center [343, 217] width 98 height 10
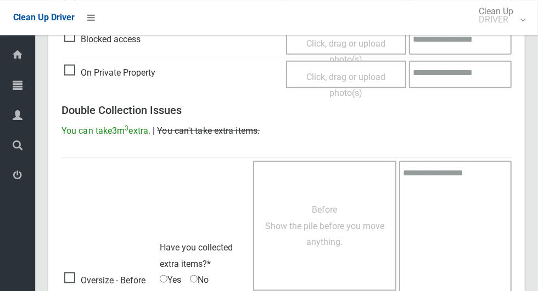
scroll to position [898, 0]
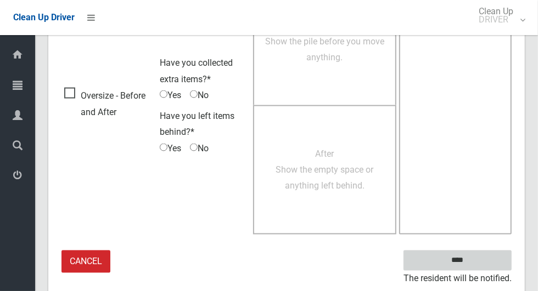
click at [478, 262] on input "****" at bounding box center [457, 261] width 108 height 20
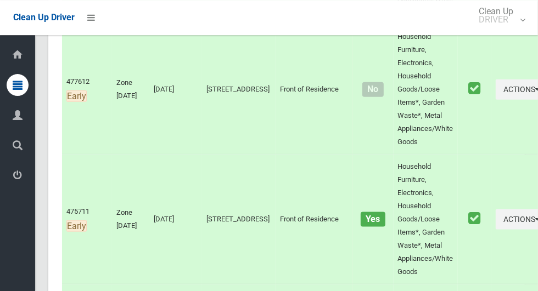
scroll to position [685, 0]
